Goal: Find specific page/section: Find specific page/section

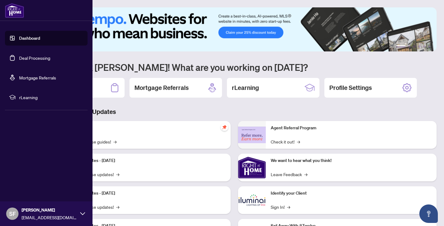
click at [19, 57] on link "Deal Processing" at bounding box center [34, 58] width 31 height 6
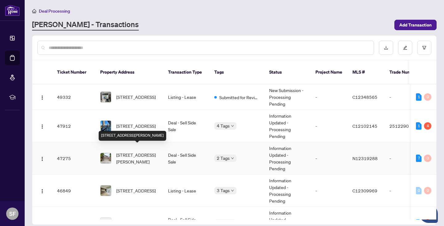
click at [149, 152] on span "[STREET_ADDRESS][PERSON_NAME]" at bounding box center [137, 159] width 42 height 14
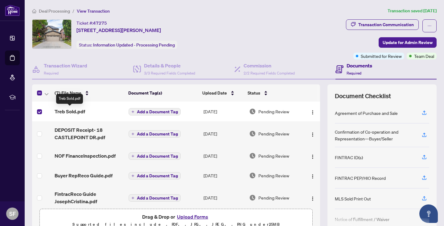
click at [80, 111] on span "Treb Sold.pdf" at bounding box center [70, 111] width 31 height 7
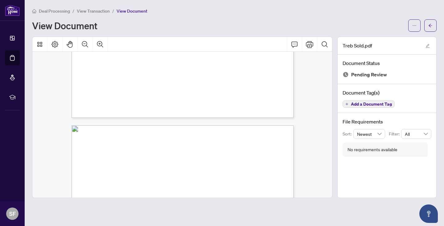
scroll to position [216, 0]
